Goal: Check status: Check status

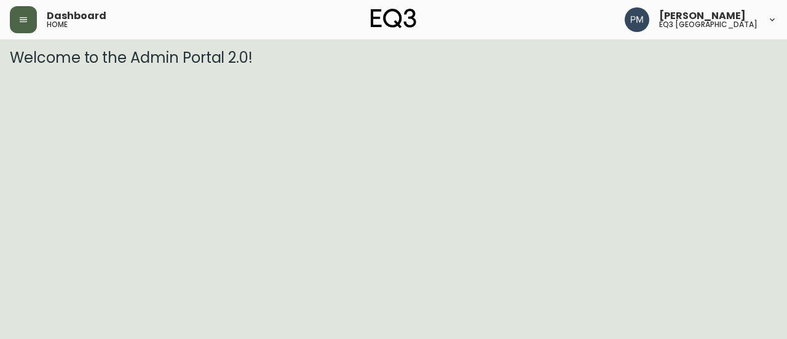
click at [34, 20] on button "button" at bounding box center [23, 19] width 27 height 27
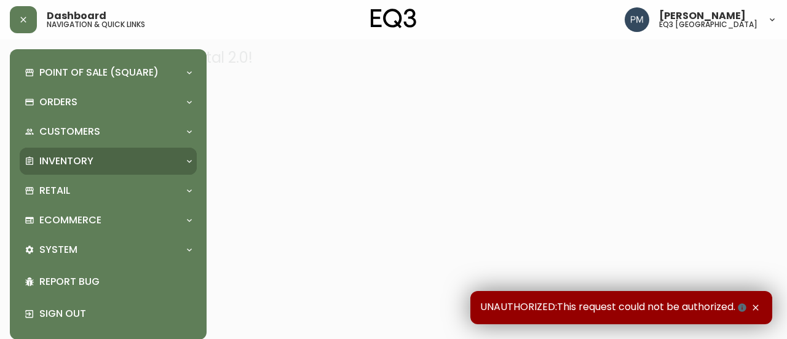
click at [77, 172] on div "Inventory" at bounding box center [108, 161] width 177 height 27
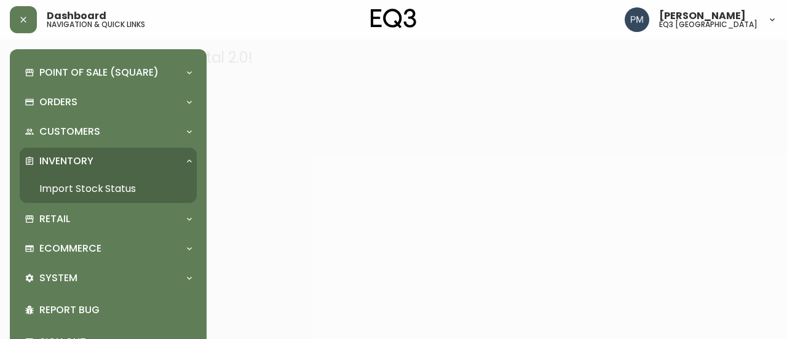
click at [63, 186] on link "Import Stock Status" at bounding box center [108, 189] width 177 height 28
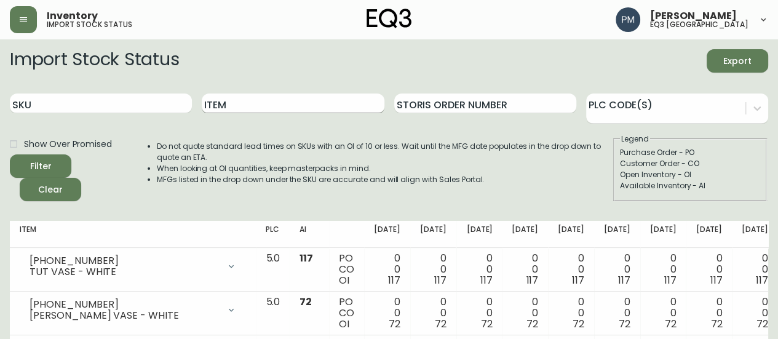
click at [277, 102] on input "Item" at bounding box center [293, 103] width 182 height 20
type input "Boom"
click at [10, 154] on button "Filter" at bounding box center [40, 165] width 61 height 23
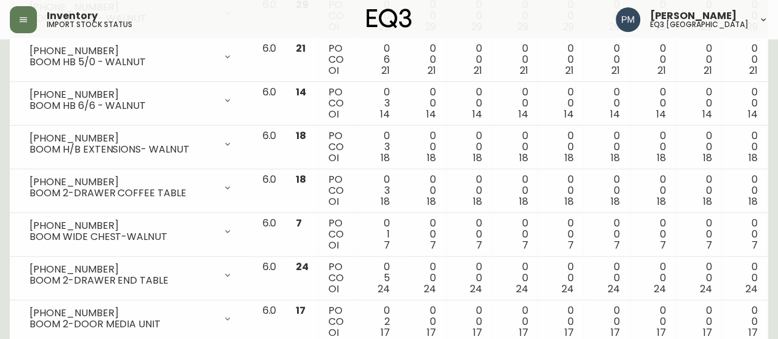
scroll to position [553, 0]
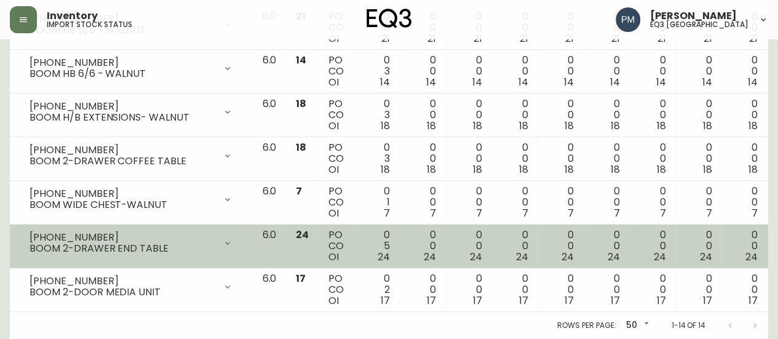
click at [254, 227] on td "6.0" at bounding box center [269, 246] width 34 height 44
click at [253, 227] on td "6.0" at bounding box center [269, 246] width 34 height 44
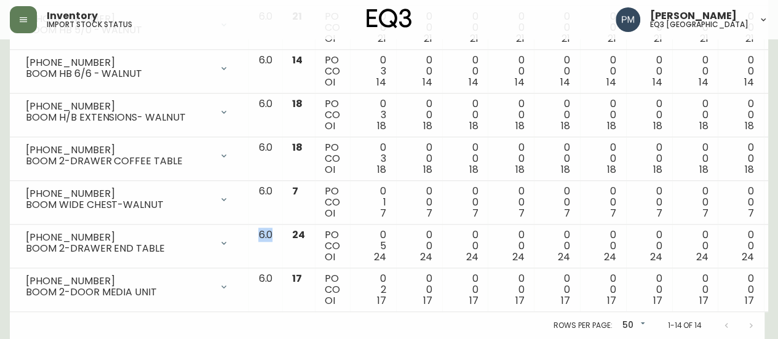
scroll to position [0, 0]
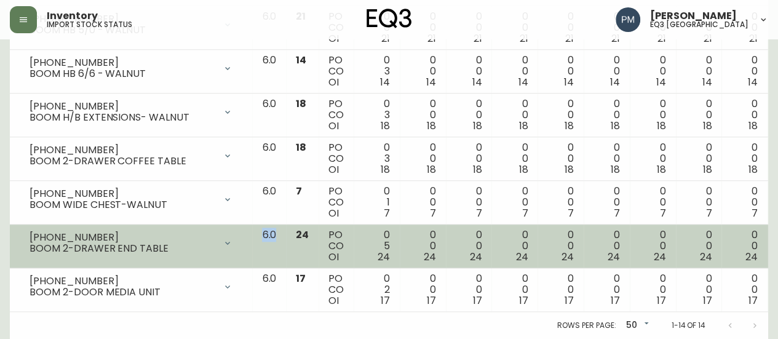
click at [260, 229] on td "6.0" at bounding box center [269, 246] width 34 height 44
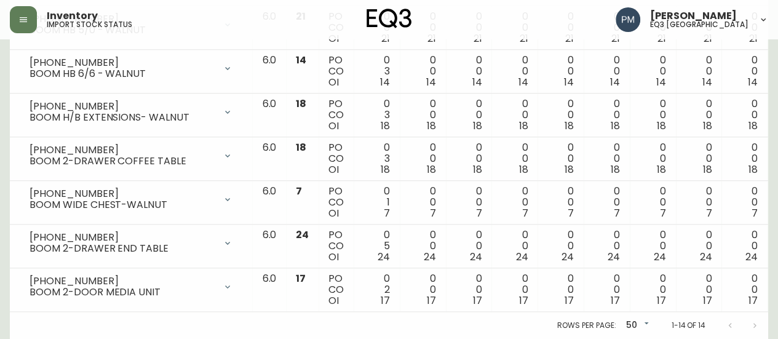
click at [252, 314] on div "Rows per page: 50 50 1-14 of 14" at bounding box center [389, 325] width 758 height 27
